Goal: Information Seeking & Learning: Learn about a topic

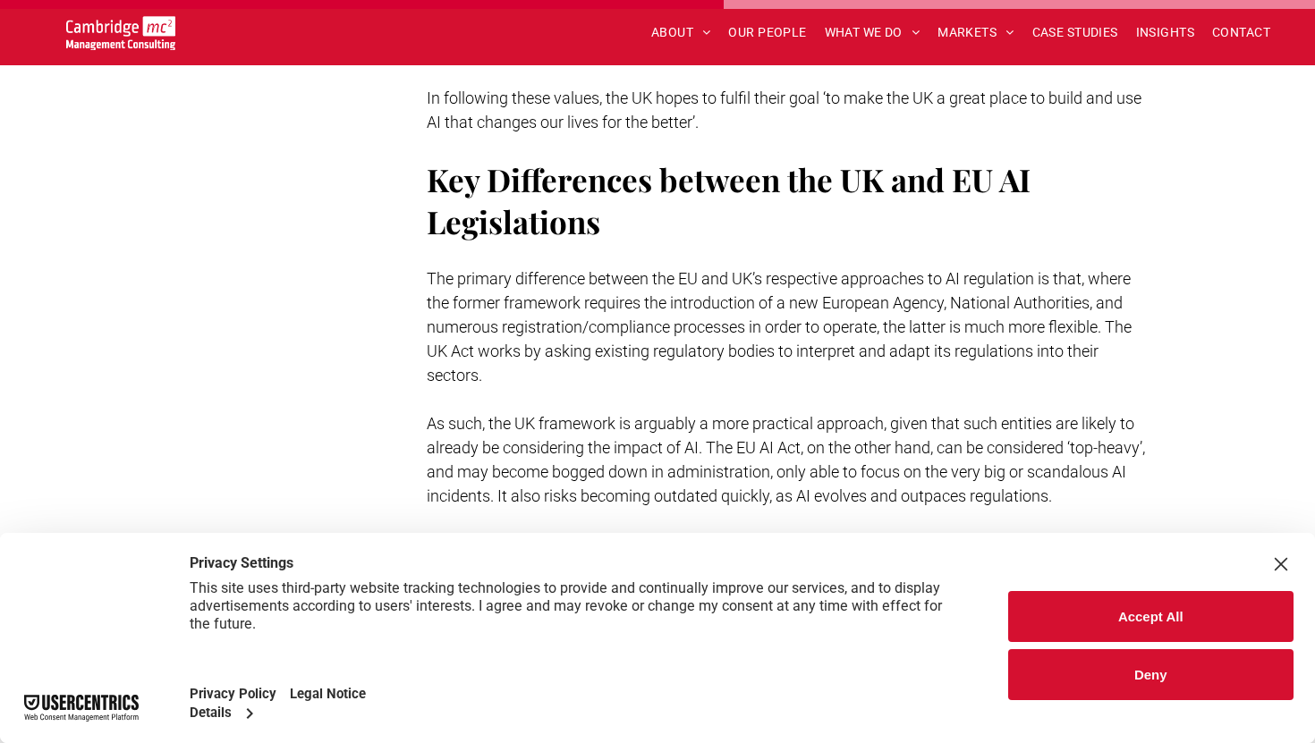
scroll to position [3785, 0]
click at [550, 300] on span "The primary difference between the EU and UK’s respective approaches to AI regu…" at bounding box center [779, 324] width 705 height 115
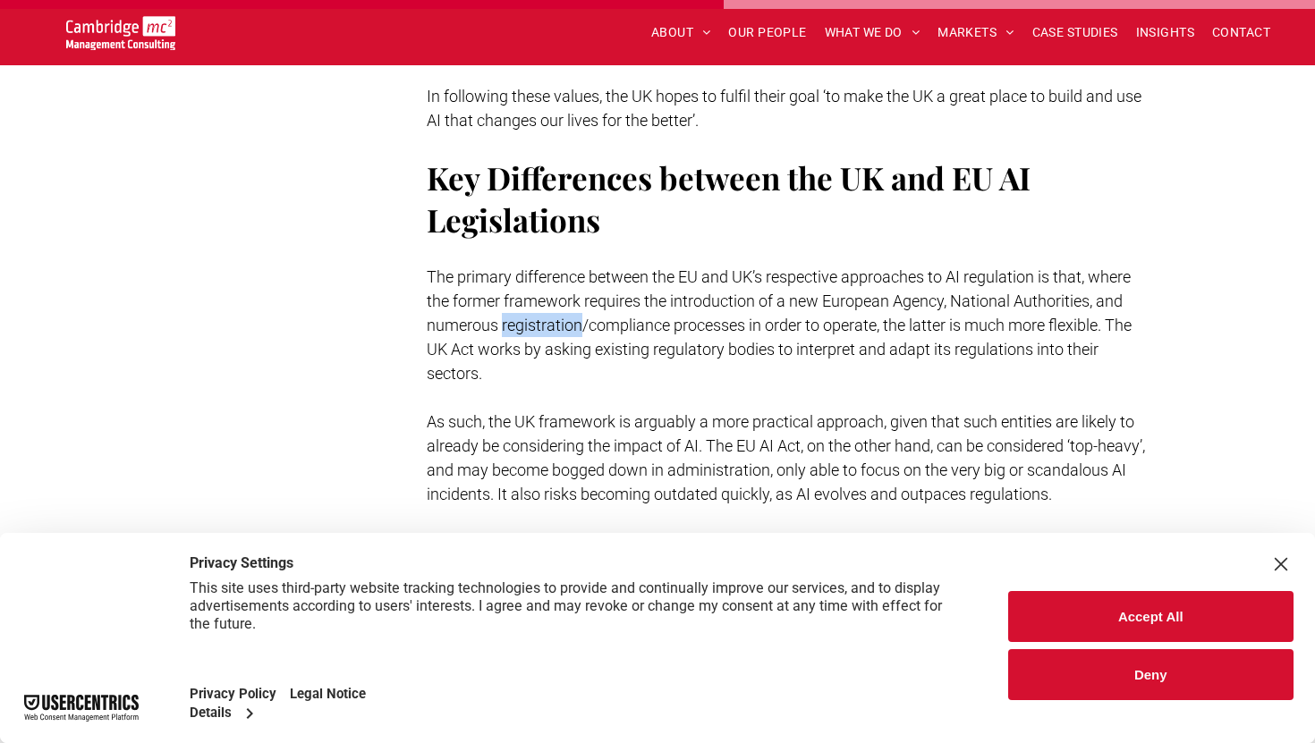
click at [550, 300] on span "The primary difference between the EU and UK’s respective approaches to AI regu…" at bounding box center [779, 324] width 705 height 115
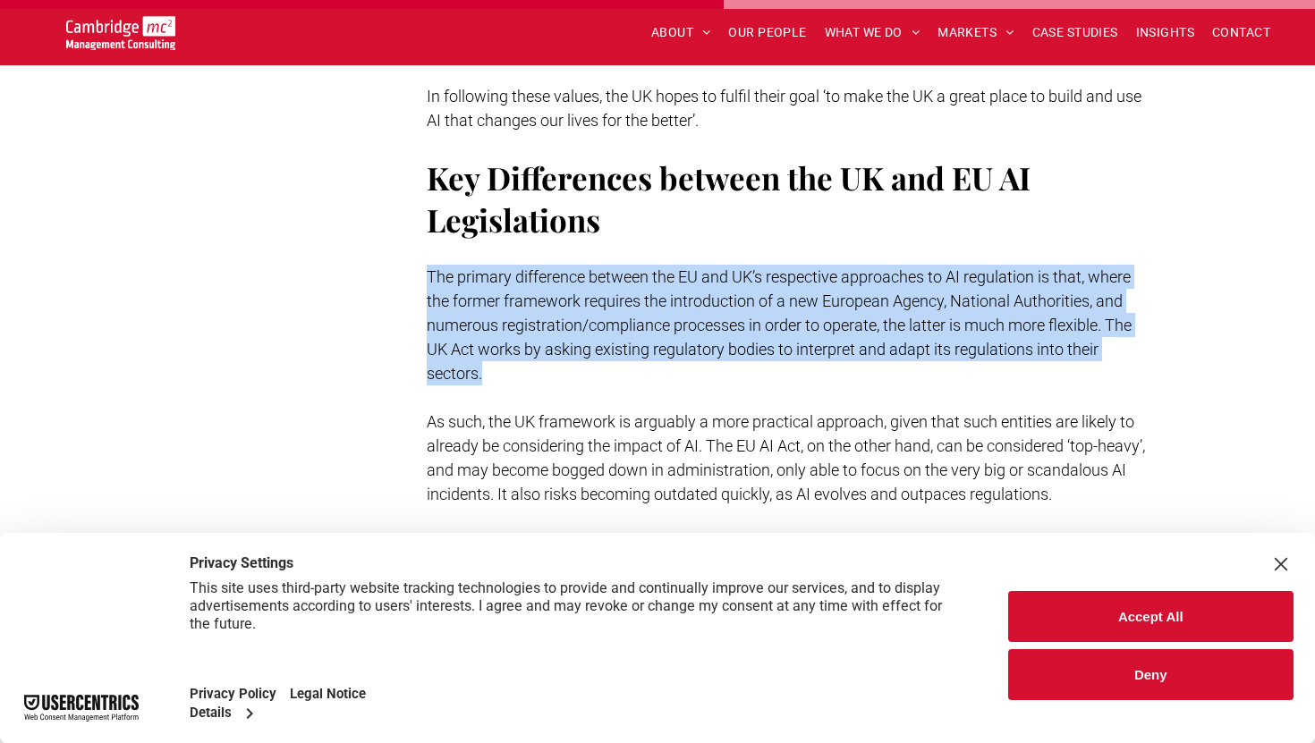
click at [550, 300] on span "The primary difference between the EU and UK’s respective approaches to AI regu…" at bounding box center [779, 324] width 705 height 115
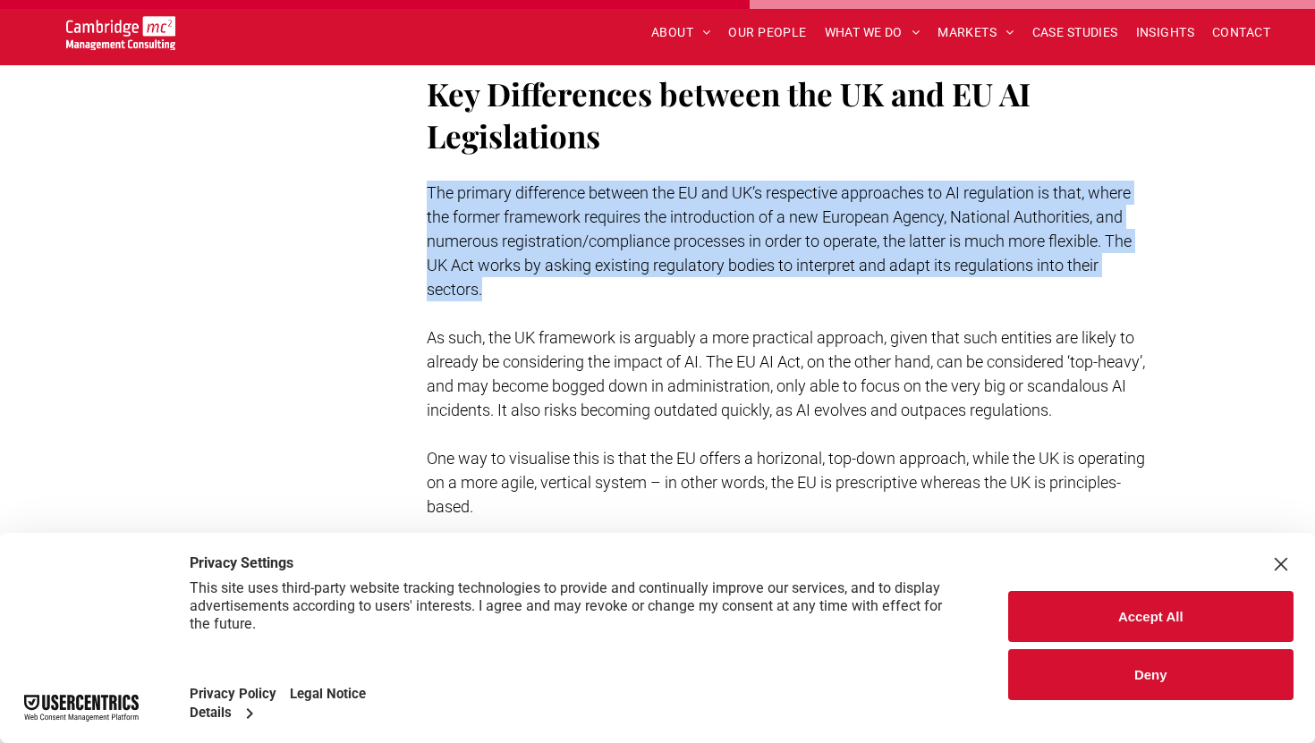
scroll to position [3878, 0]
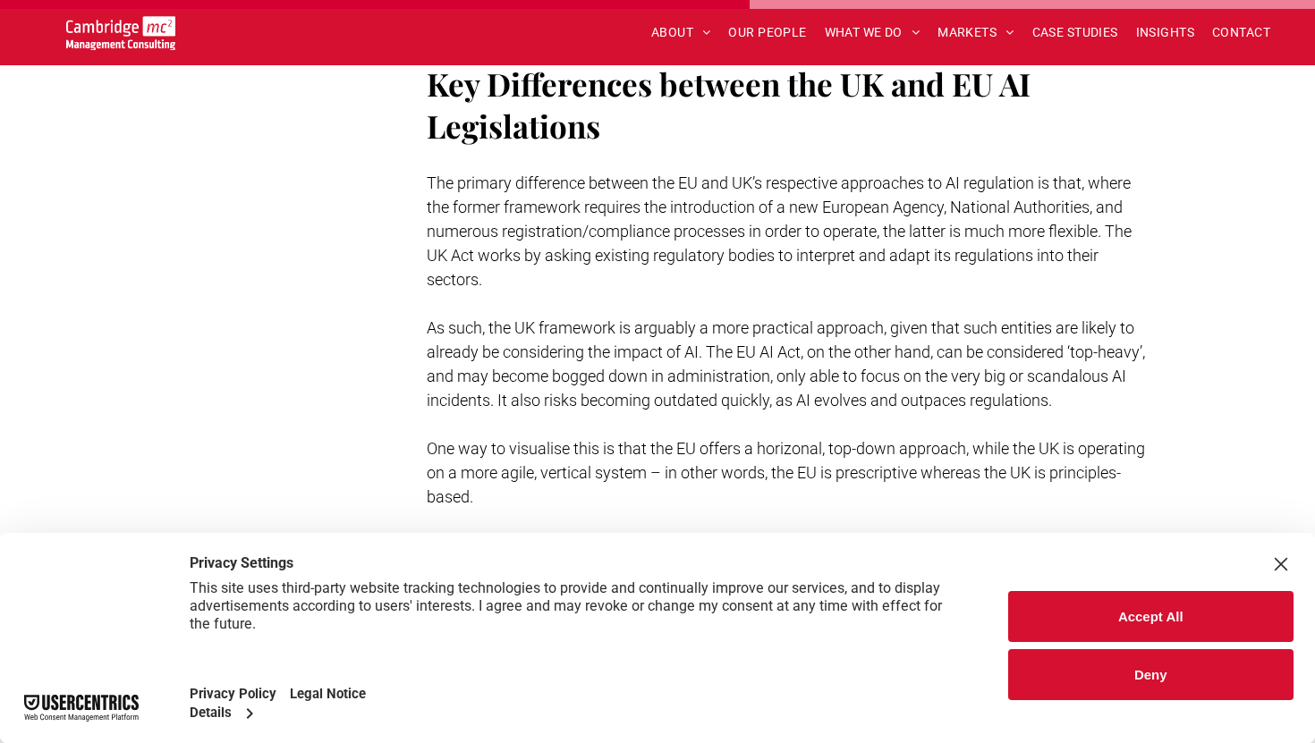
click at [551, 316] on p "As such, the UK framework is arguably a more practical approach, given that suc…" at bounding box center [788, 364] width 723 height 97
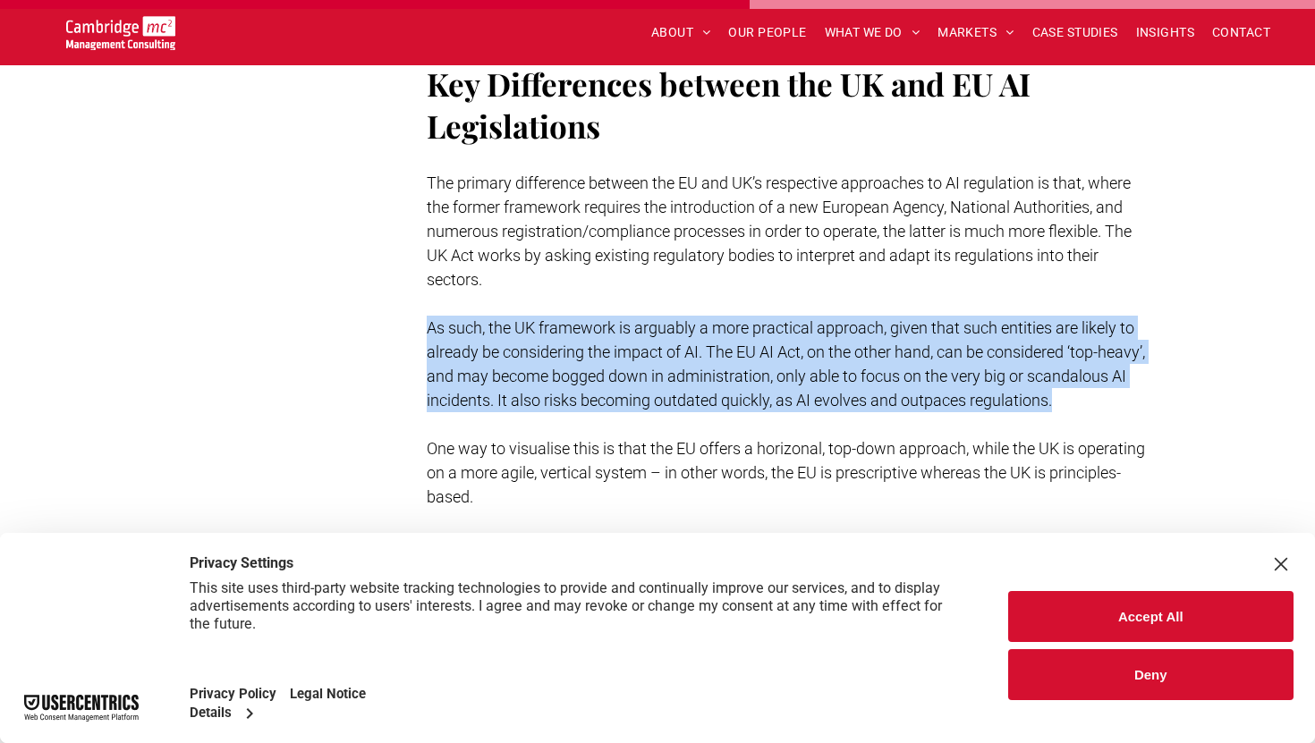
click at [551, 316] on p "As such, the UK framework is arguably a more practical approach, given that suc…" at bounding box center [788, 364] width 723 height 97
copy span "As such, the UK framework is arguably a more practical approach, given that suc…"
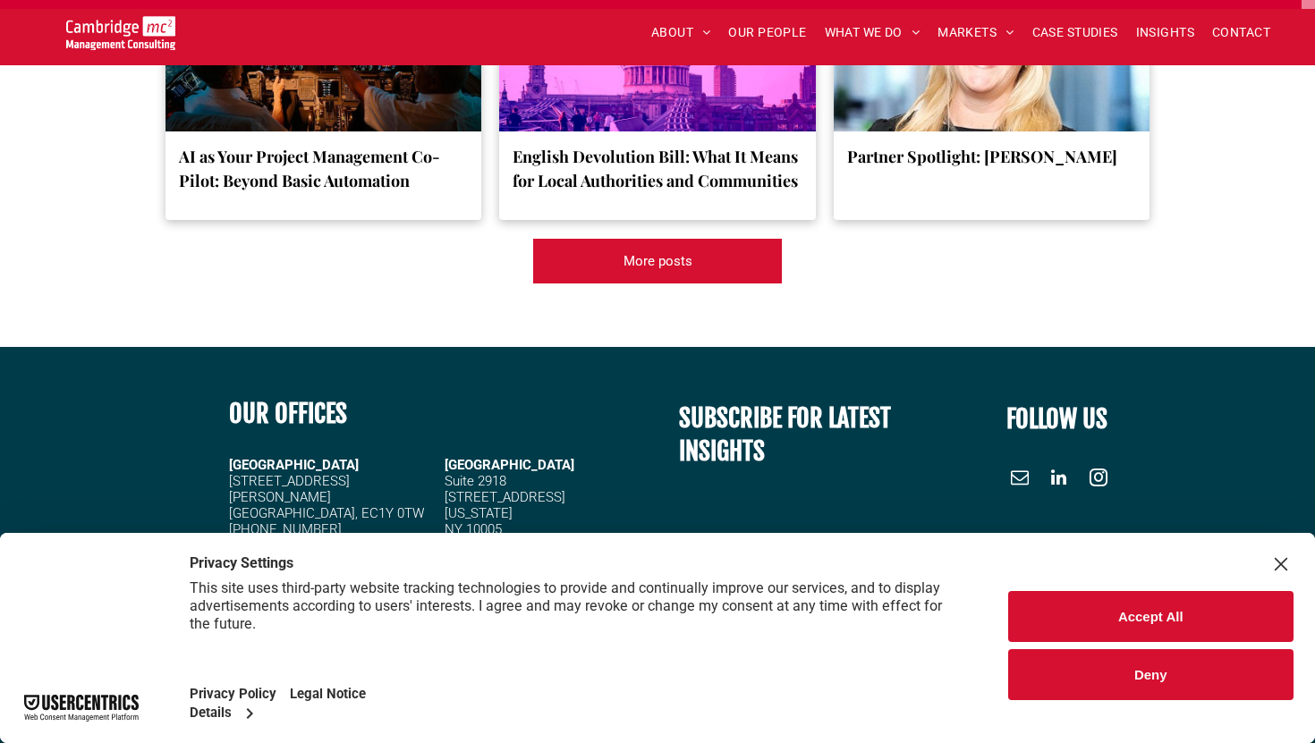
scroll to position [6898, 0]
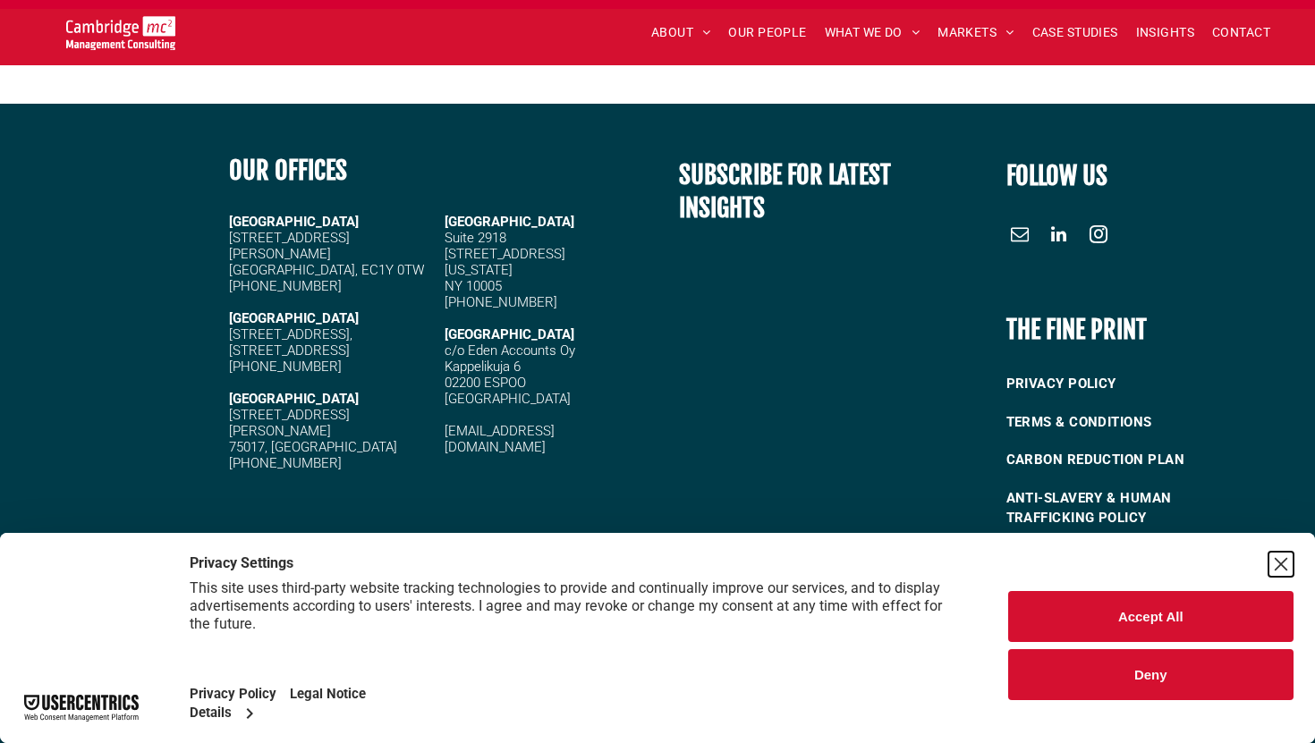
click at [1279, 562] on div "Close Layer" at bounding box center [1280, 564] width 25 height 25
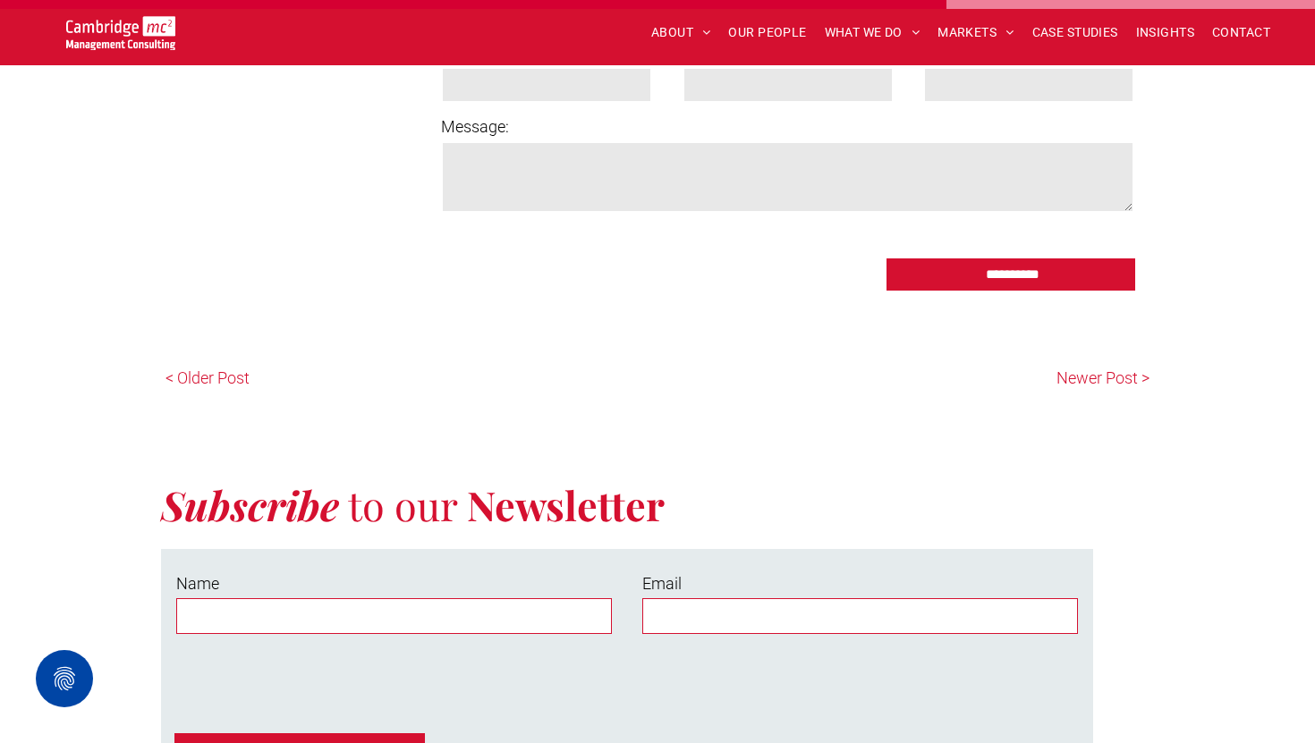
scroll to position [5011, 0]
click at [1082, 379] on p "Newer Post >" at bounding box center [903, 377] width 492 height 24
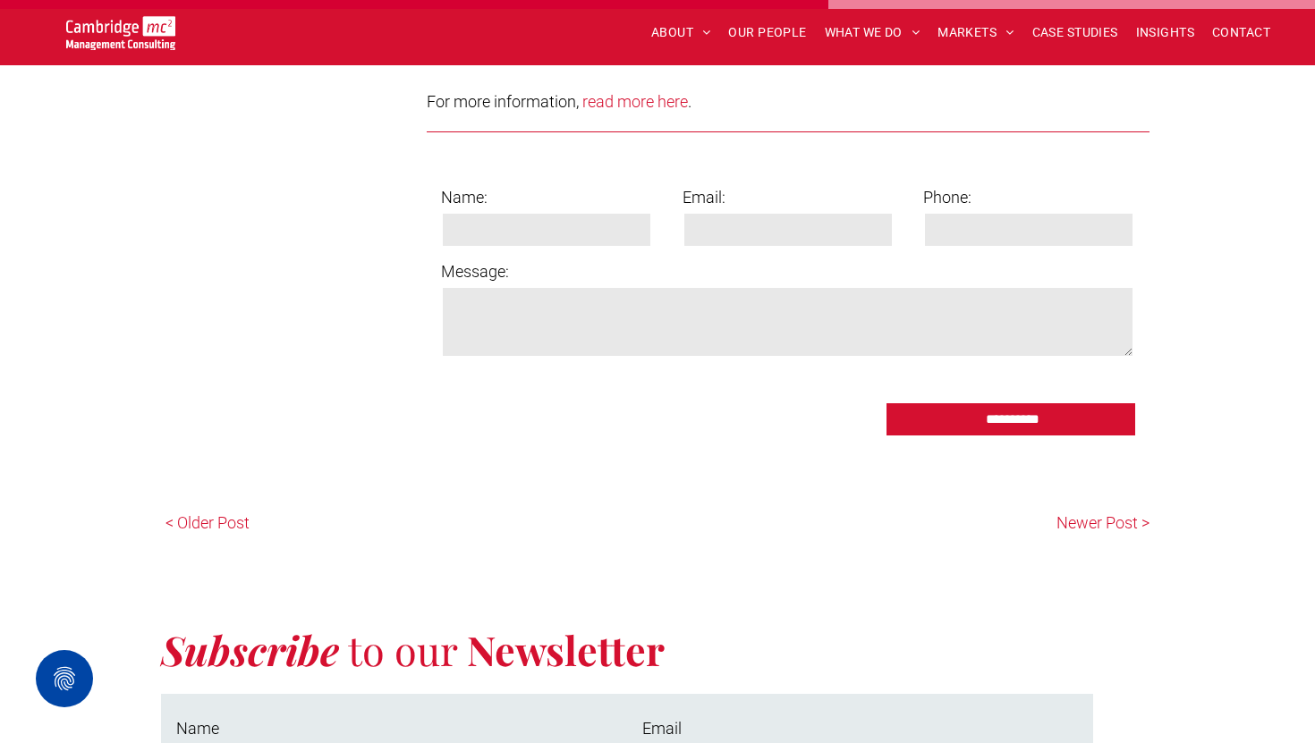
scroll to position [3566, 0]
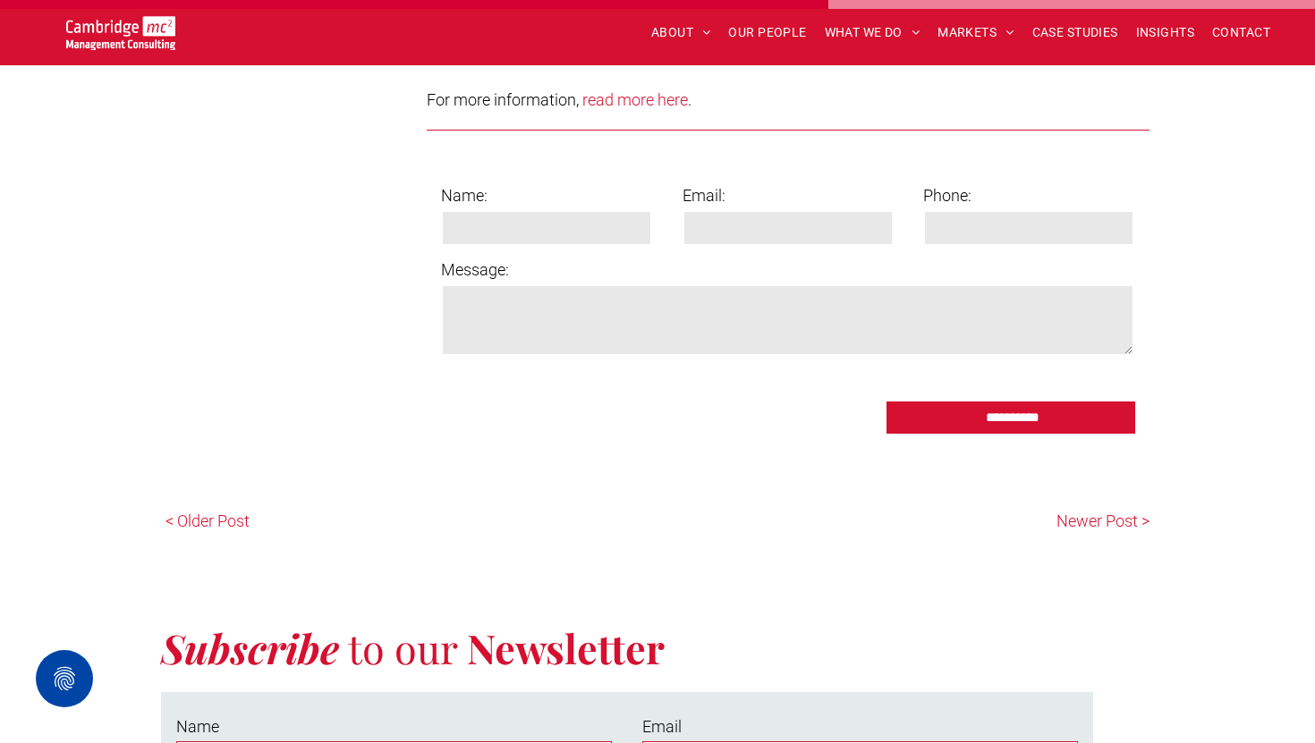
click at [202, 512] on p "< Older Post" at bounding box center [411, 521] width 492 height 24
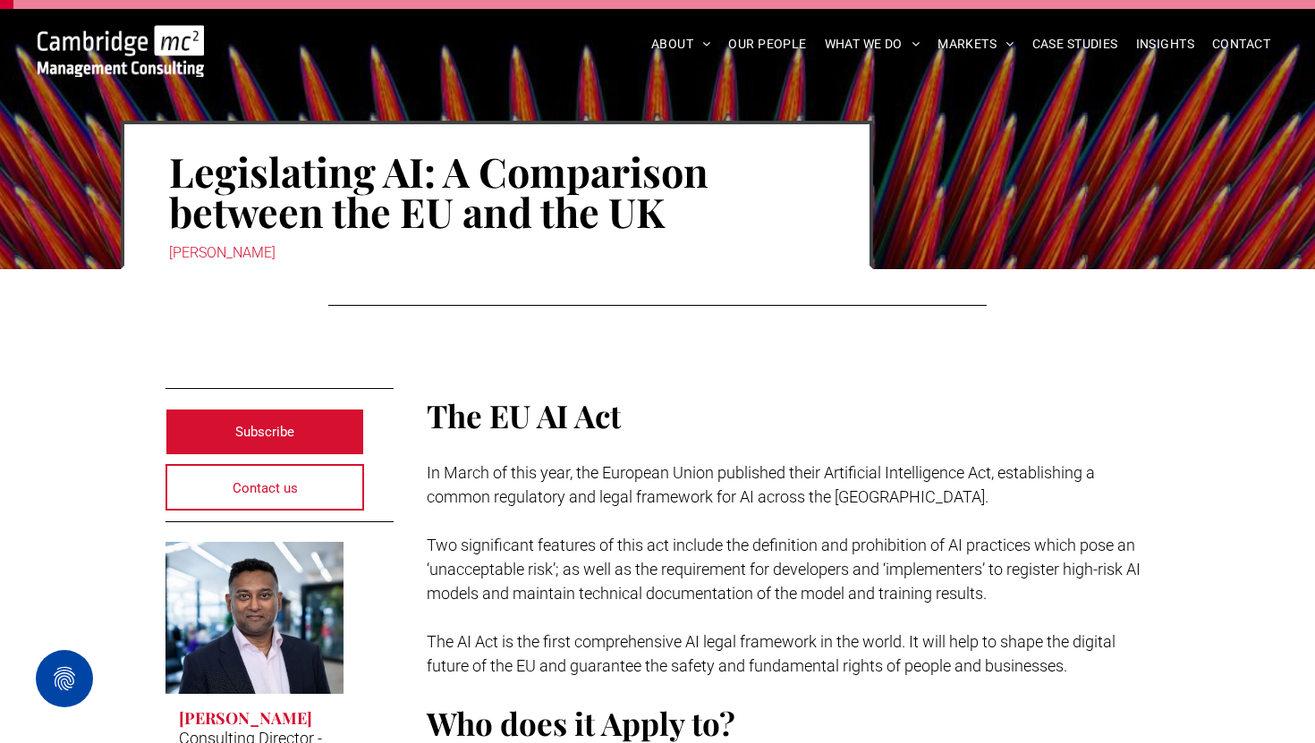
scroll to position [225, 0]
